Goal: Find contact information: Find contact information

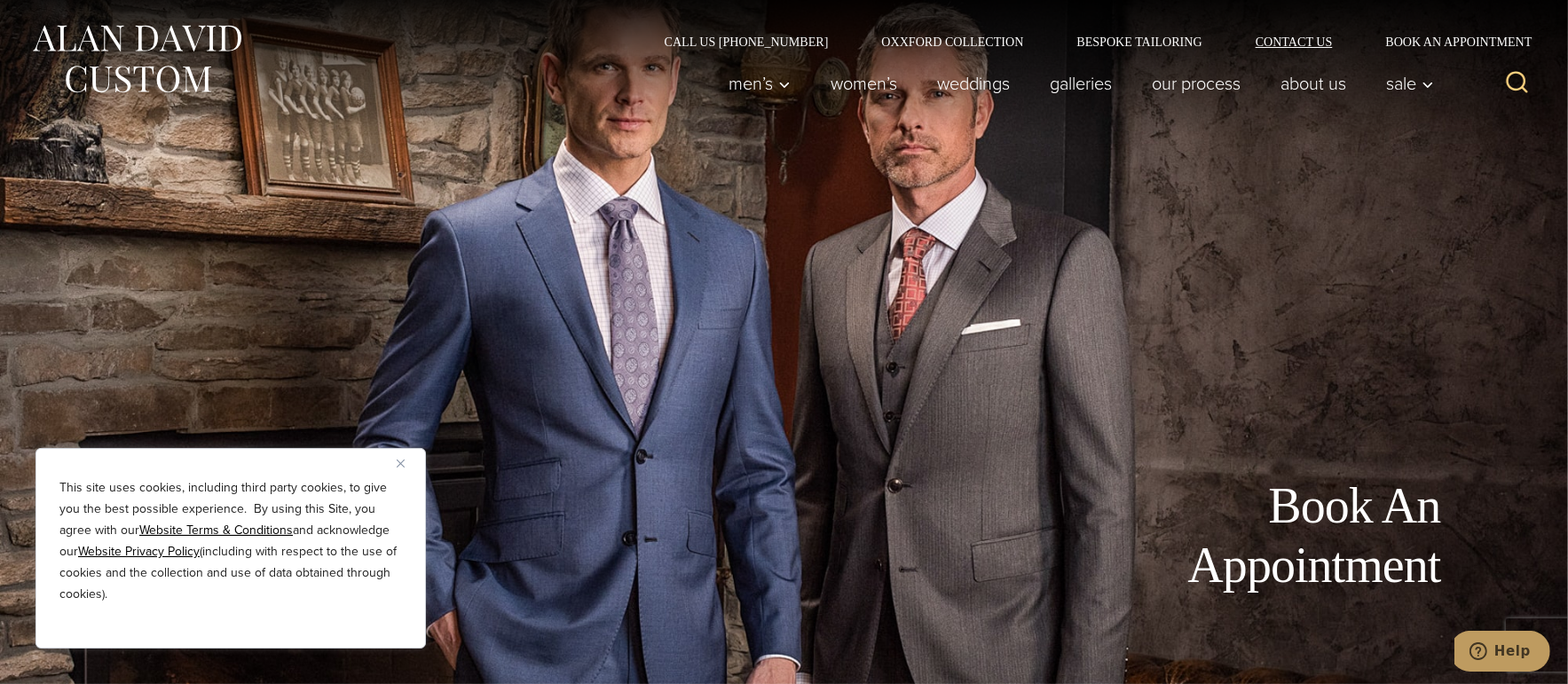
click at [1289, 41] on link "Contact Us" at bounding box center [1294, 42] width 131 height 13
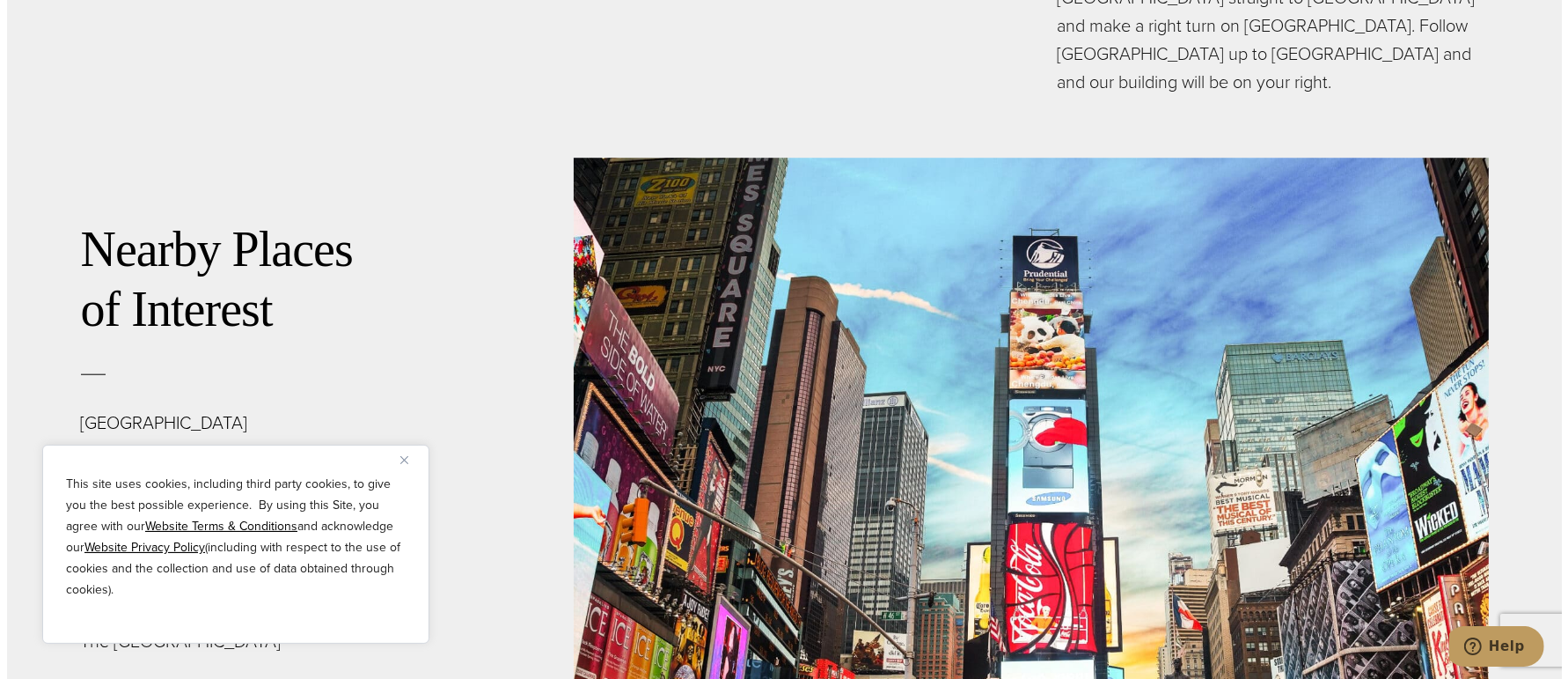
scroll to position [6075, 0]
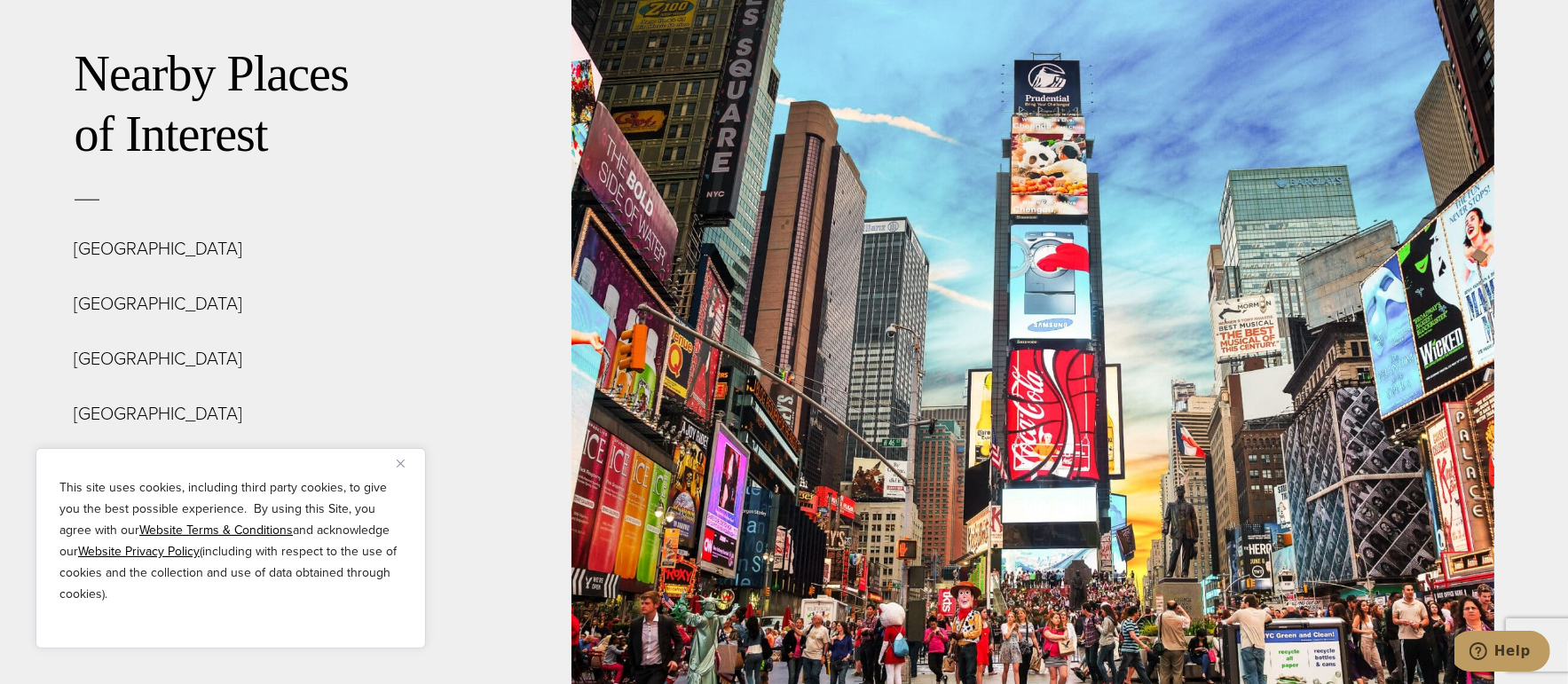
drag, startPoint x: 603, startPoint y: 364, endPoint x: 766, endPoint y: 366, distance: 163.0
copy div "[STREET_ADDRESS]"
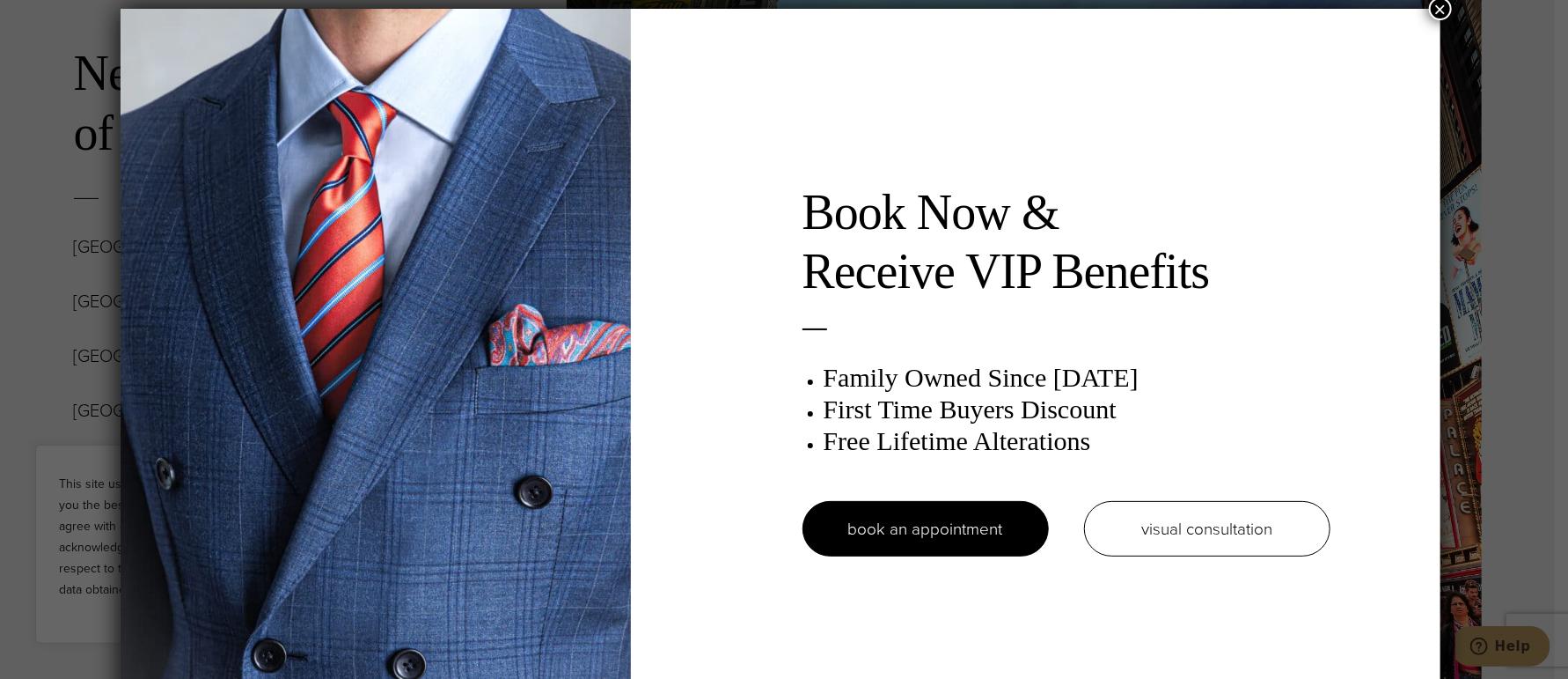
scroll to position [9, 0]
